Goal: Check status: Check status

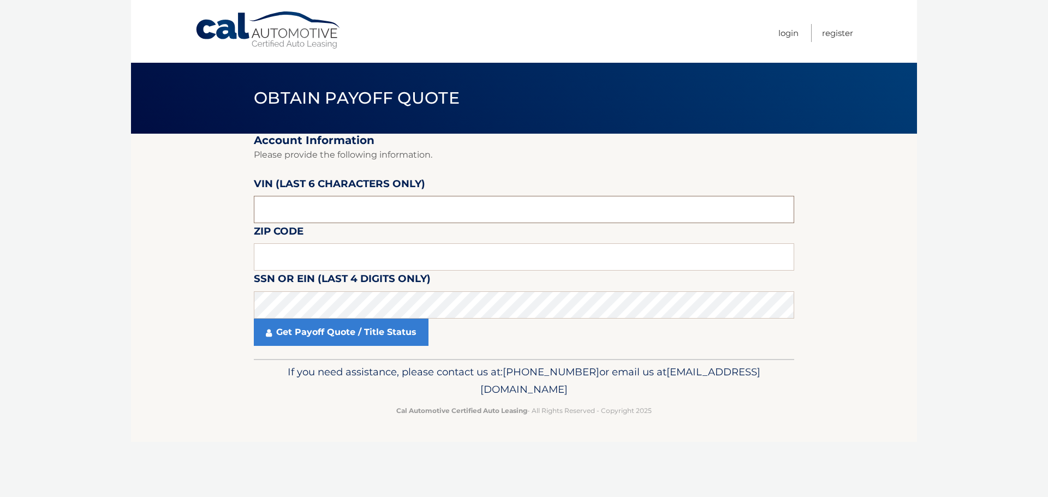
click at [282, 208] on input "text" at bounding box center [524, 209] width 541 height 27
click at [290, 207] on input "text" at bounding box center [524, 209] width 541 height 27
paste input "652109"
type input "652109"
click at [304, 260] on input "text" at bounding box center [524, 257] width 541 height 27
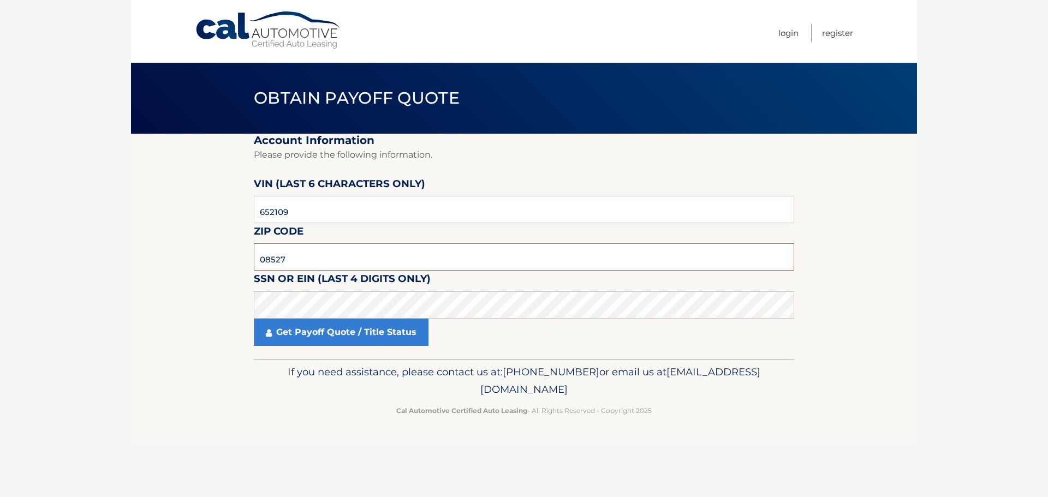
type input "08527"
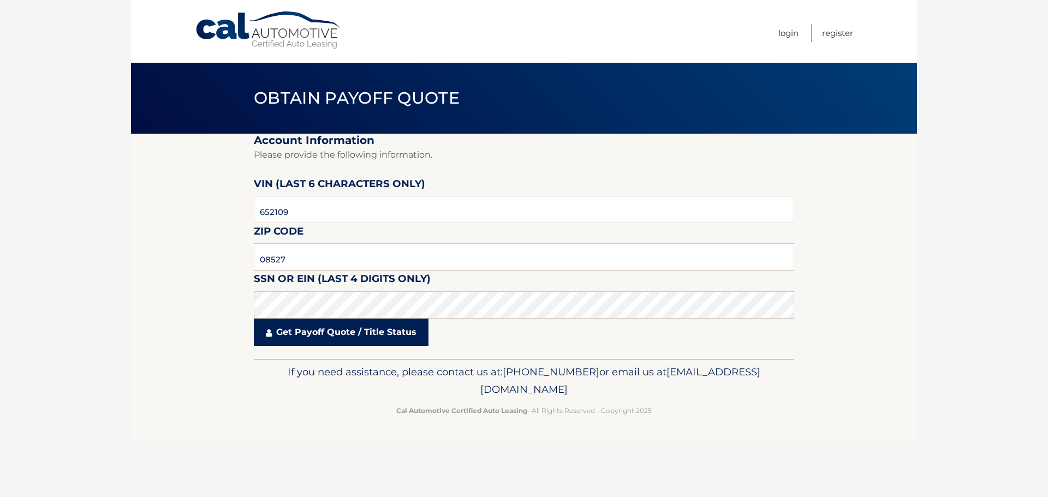
click at [284, 340] on link "Get Payoff Quote / Title Status" at bounding box center [341, 332] width 175 height 27
click at [282, 331] on link "Get Payoff Quote / Title Status" at bounding box center [341, 332] width 175 height 27
click at [378, 331] on link "Get Payoff Quote / Title Status" at bounding box center [341, 332] width 175 height 27
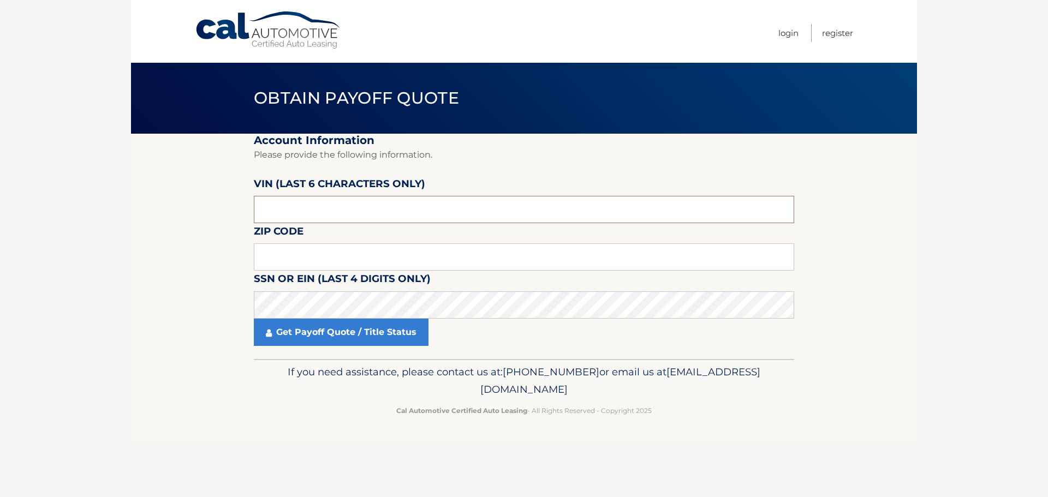
click at [308, 212] on input "text" at bounding box center [524, 209] width 541 height 27
type input "652109"
click at [277, 258] on input "text" at bounding box center [524, 257] width 541 height 27
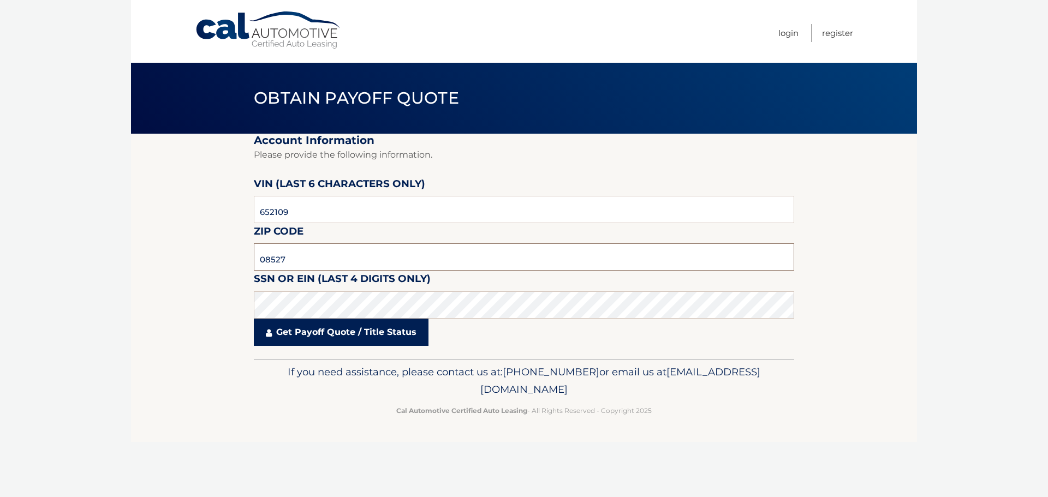
type input "08527"
click at [313, 328] on link "Get Payoff Quote / Title Status" at bounding box center [341, 332] width 175 height 27
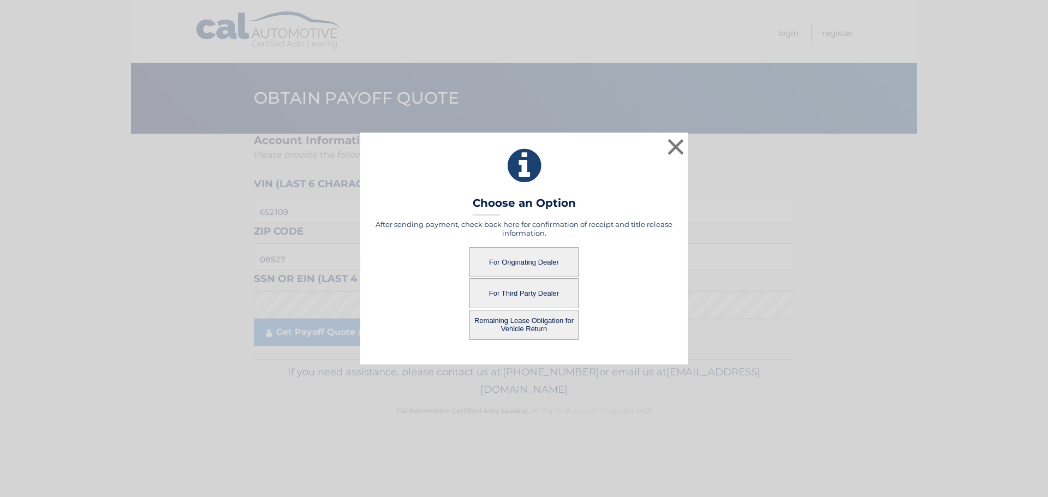
click at [554, 266] on button "For Originating Dealer" at bounding box center [524, 262] width 109 height 30
click at [529, 264] on button "For Originating Dealer" at bounding box center [524, 262] width 109 height 30
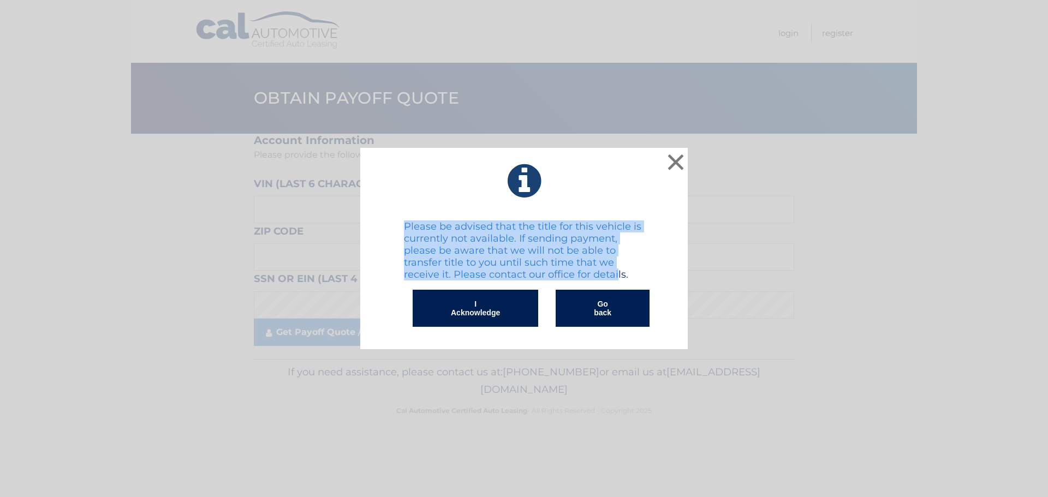
drag, startPoint x: 406, startPoint y: 223, endPoint x: 617, endPoint y: 271, distance: 217.3
click at [617, 271] on h4 "Please be advised that the title for this vehicle is currently not available. I…" at bounding box center [524, 251] width 240 height 61
click at [482, 307] on button "I Acknowledge" at bounding box center [476, 308] width 126 height 37
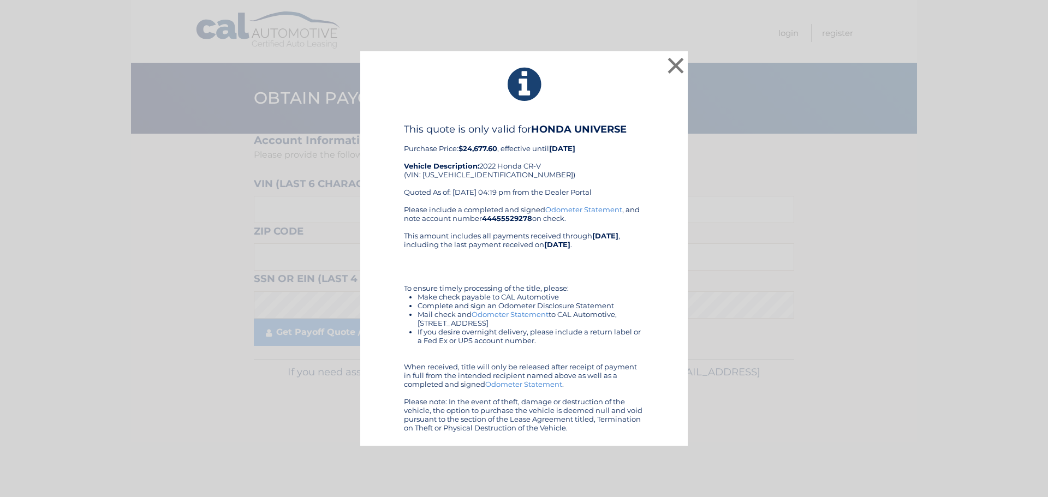
drag, startPoint x: 429, startPoint y: 300, endPoint x: 577, endPoint y: 316, distance: 148.7
click at [562, 318] on ul "Make check payable to CAL Automotive Complete and sign an Odometer Disclosure S…" at bounding box center [524, 319] width 240 height 52
click at [433, 351] on div "Please include a completed and signed Odometer Statement , and note account num…" at bounding box center [524, 318] width 240 height 227
drag, startPoint x: 452, startPoint y: 343, endPoint x: 578, endPoint y: 348, distance: 125.7
click at [573, 349] on div "Please include a completed and signed Odometer Statement , and note account num…" at bounding box center [524, 318] width 240 height 227
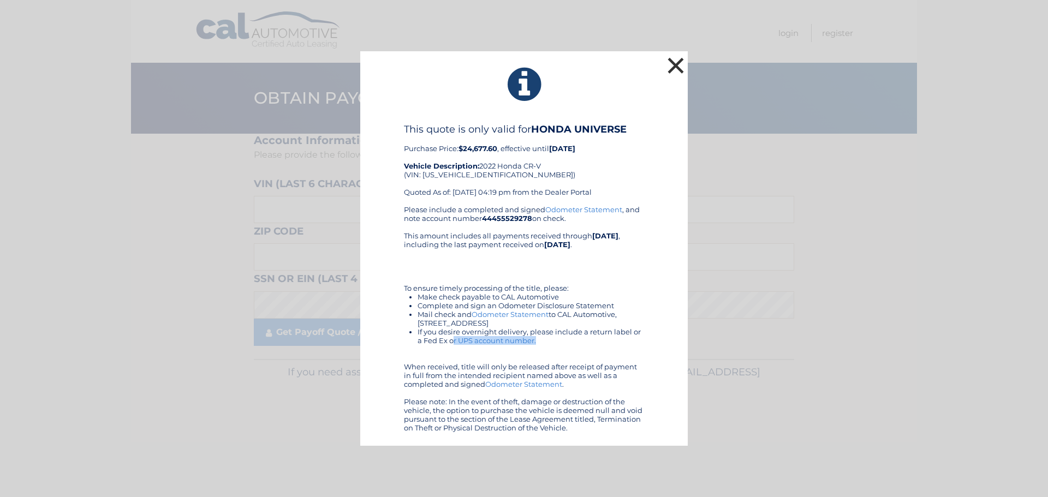
click at [673, 70] on button "×" at bounding box center [676, 66] width 22 height 22
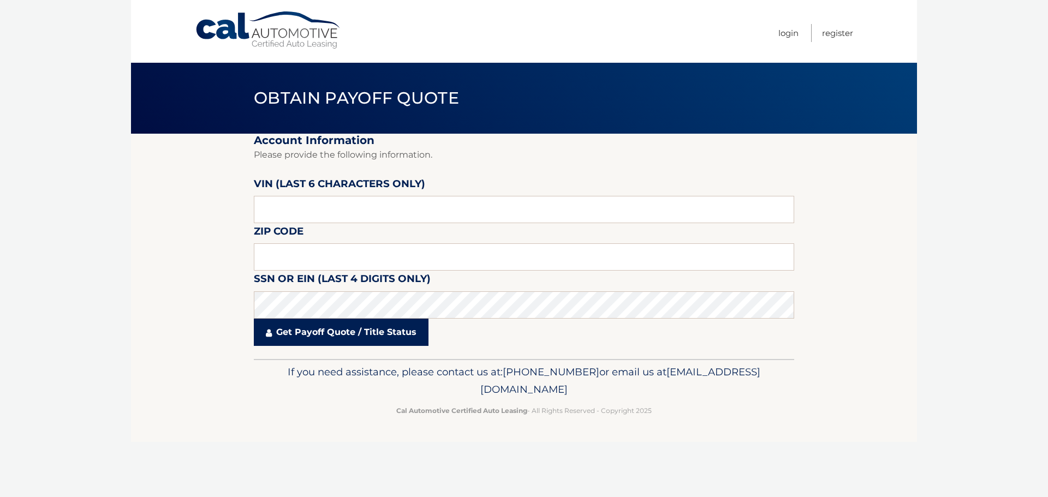
click at [407, 322] on link "Get Payoff Quote / Title Status" at bounding box center [341, 332] width 175 height 27
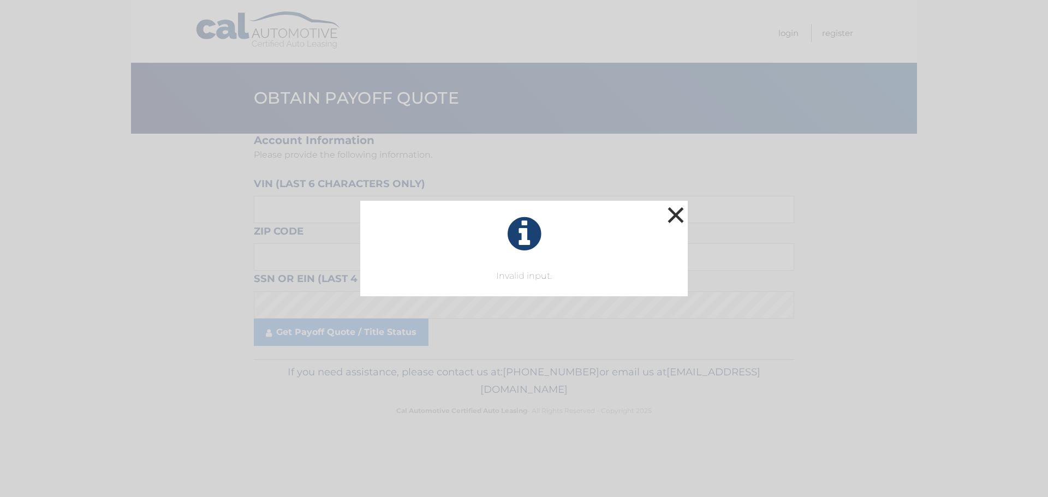
click at [683, 209] on button "×" at bounding box center [676, 215] width 22 height 22
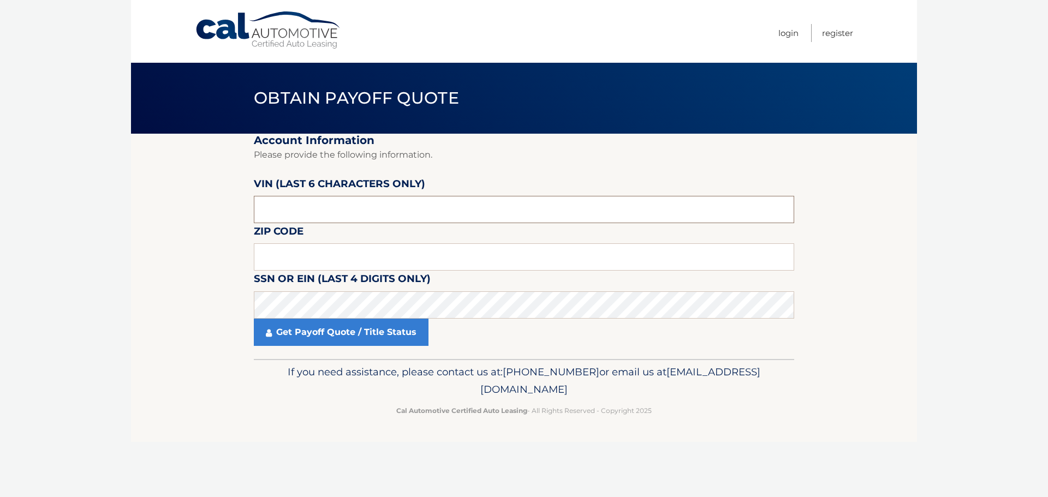
click at [312, 209] on input "text" at bounding box center [524, 209] width 541 height 27
paste input "652109"
type input "652109"
click at [292, 257] on input "text" at bounding box center [524, 257] width 541 height 27
type input "08527"
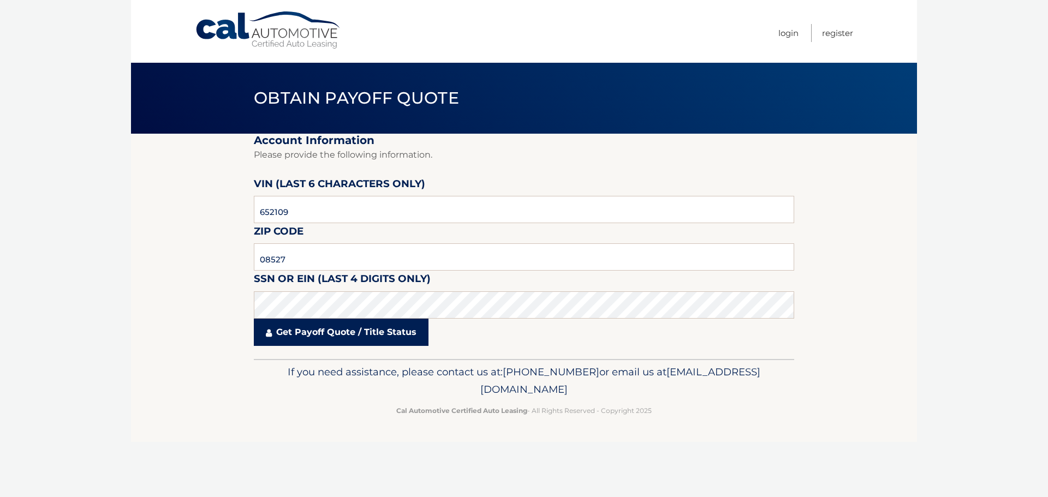
click at [311, 336] on link "Get Payoff Quote / Title Status" at bounding box center [341, 332] width 175 height 27
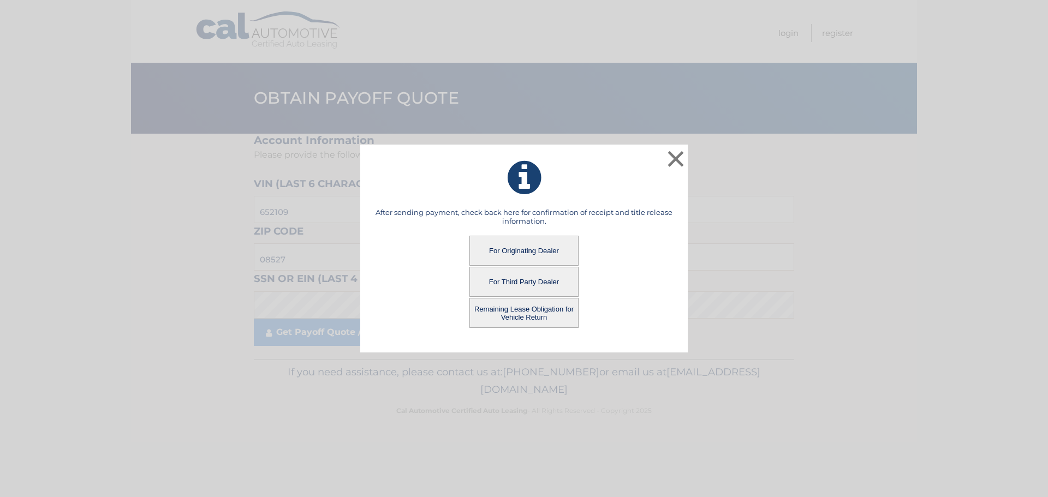
click at [513, 311] on button "Remaining Lease Obligation for Vehicle Return" at bounding box center [524, 313] width 109 height 30
click at [540, 315] on button "Remaining Lease Obligation for Vehicle Return" at bounding box center [524, 313] width 109 height 30
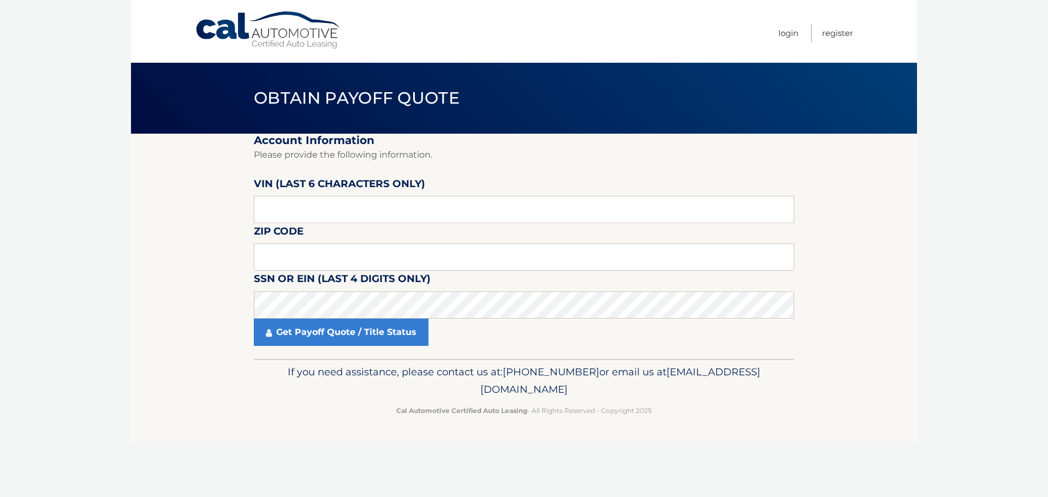
click at [526, 314] on body "Cal Automotive Menu Login Register Obtain Payoff Quote" at bounding box center [524, 248] width 1048 height 497
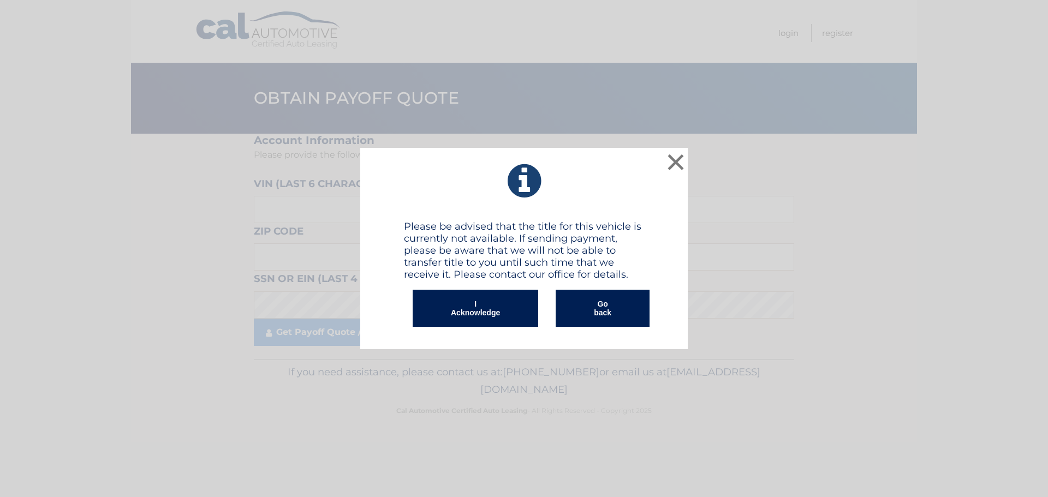
click at [476, 314] on button "I Acknowledge" at bounding box center [476, 308] width 126 height 37
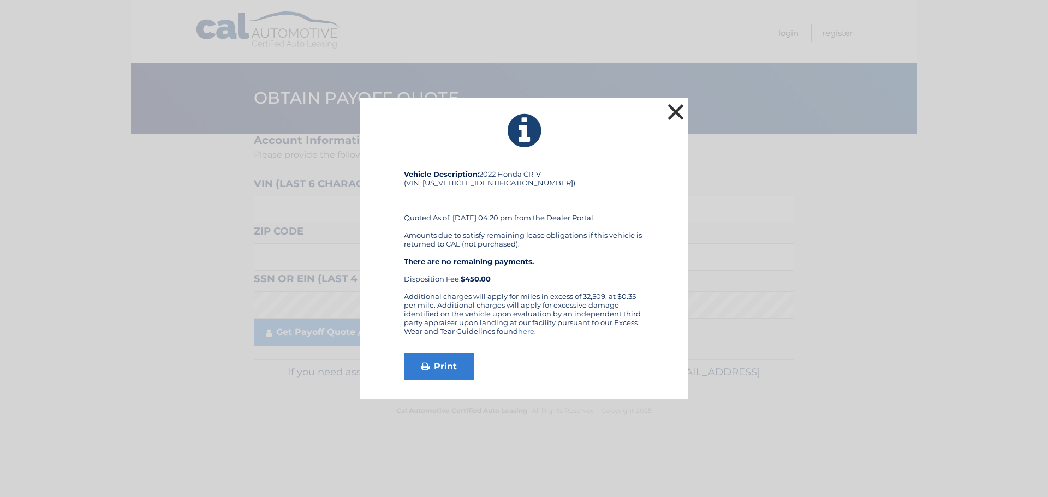
click at [678, 116] on button "×" at bounding box center [676, 112] width 22 height 22
